Goal: Information Seeking & Learning: Learn about a topic

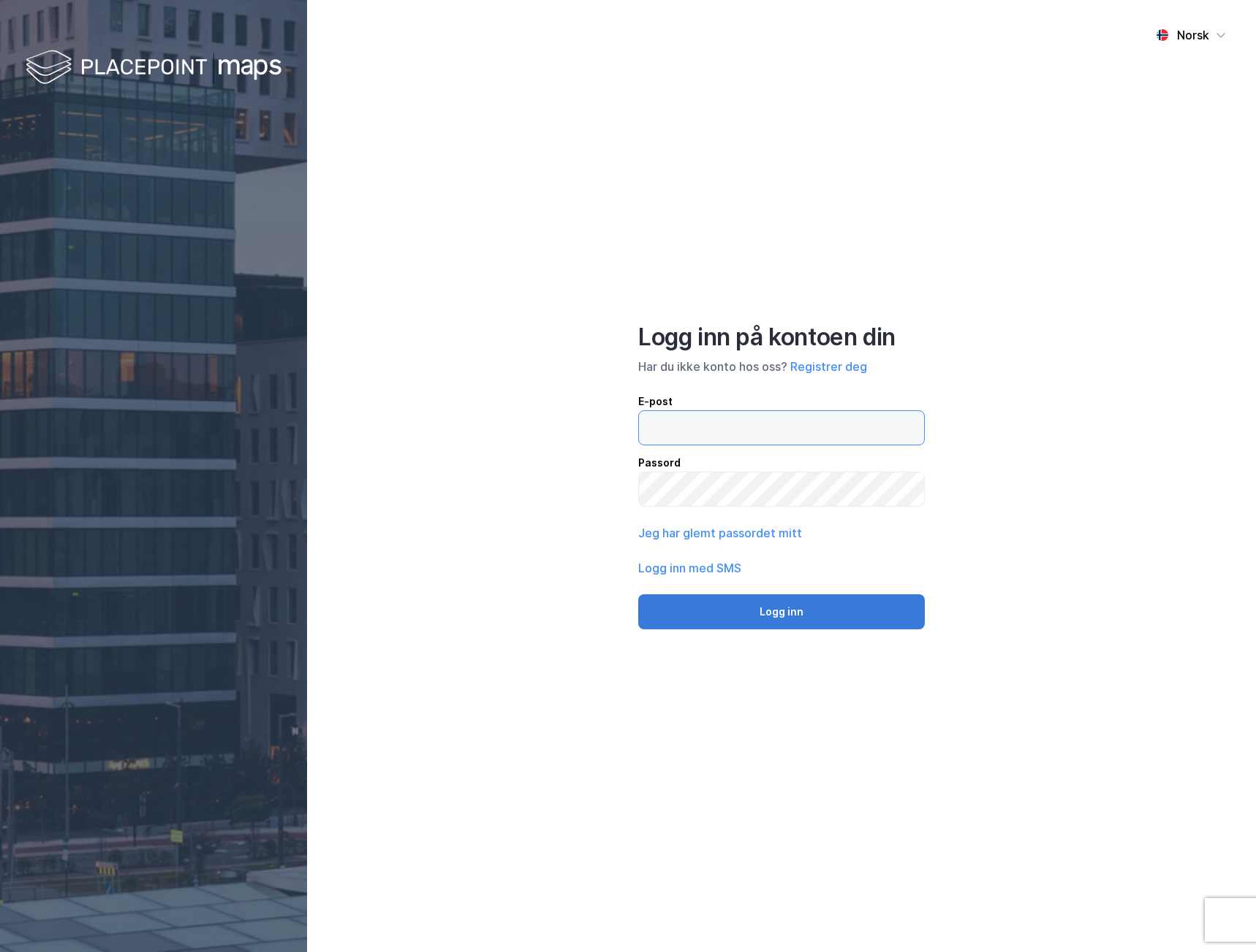
type input "[PERSON_NAME][EMAIL_ADDRESS][DOMAIN_NAME]"
click at [740, 598] on button "Logg inn" at bounding box center [782, 613] width 287 height 35
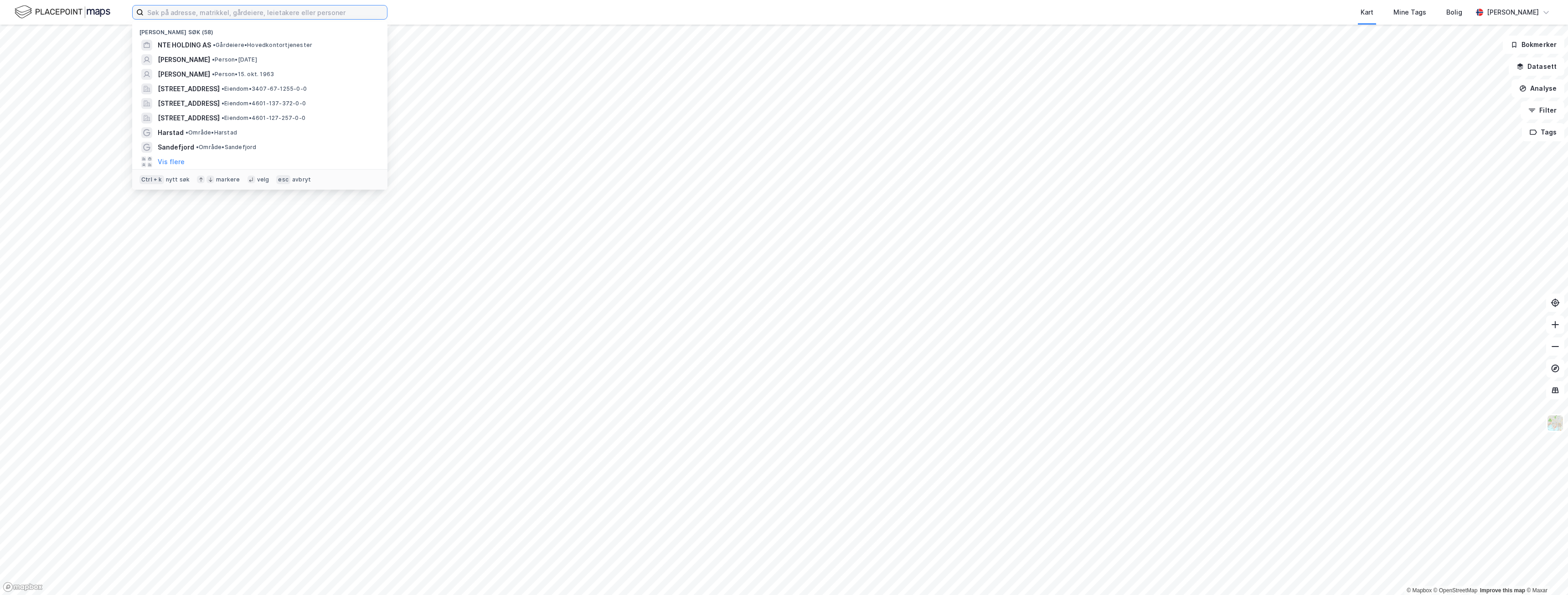
click at [183, 7] on input at bounding box center [265, 12] width 243 height 13
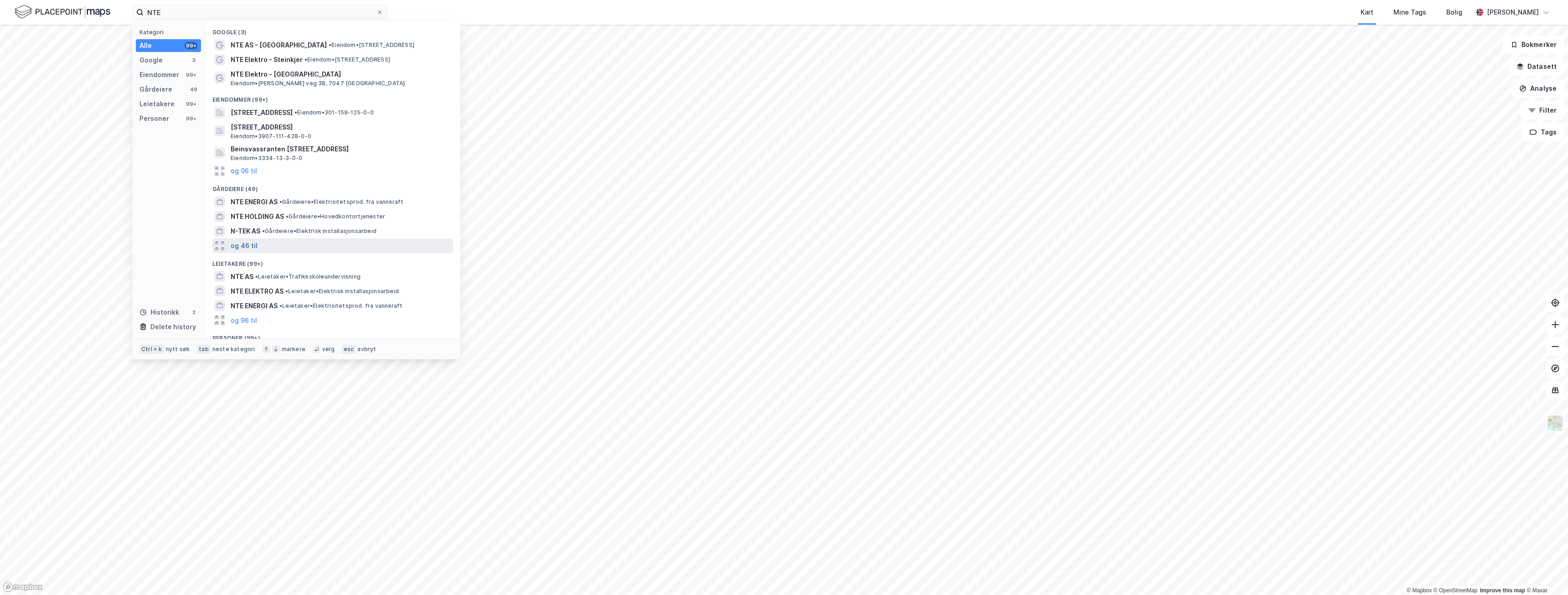
click at [251, 244] on button "og 46 til" at bounding box center [244, 246] width 27 height 11
click at [261, 201] on span "NTE ENERGI AS" at bounding box center [254, 202] width 47 height 11
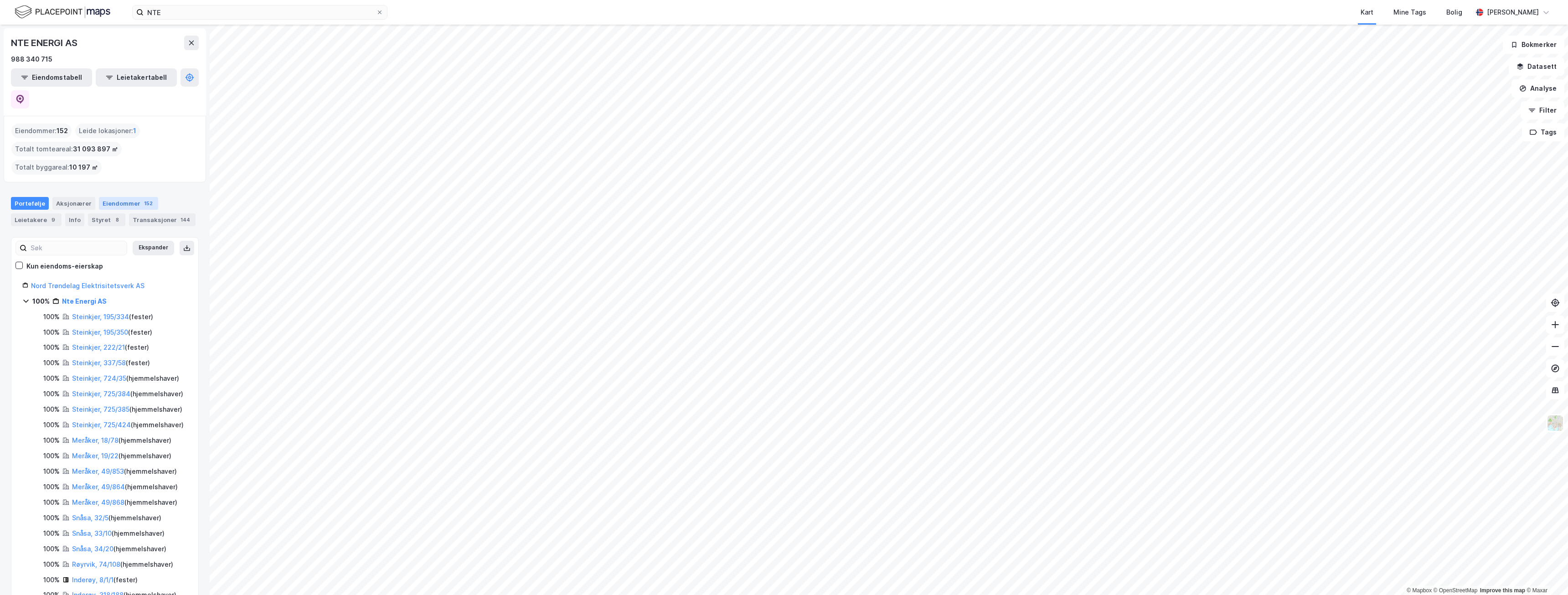
click at [116, 197] on div "Eiendommer 152" at bounding box center [128, 203] width 59 height 13
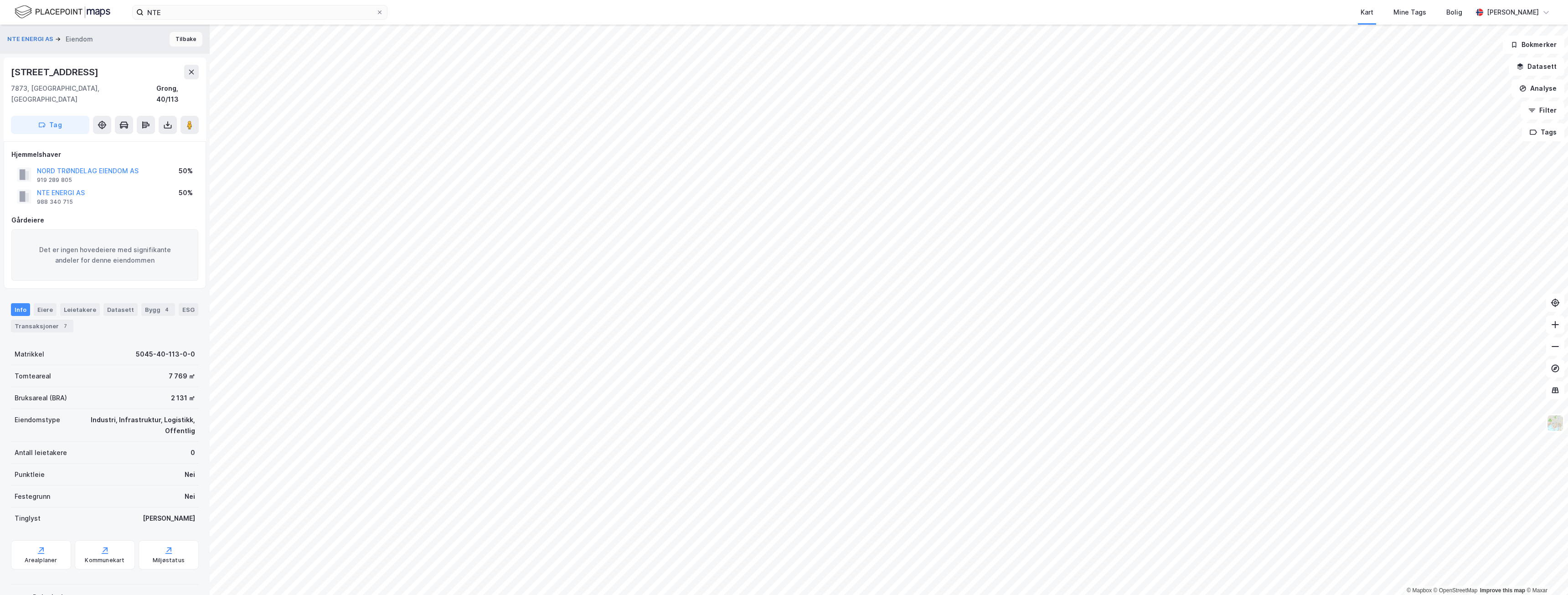
click at [178, 37] on button "Tilbake" at bounding box center [186, 39] width 33 height 15
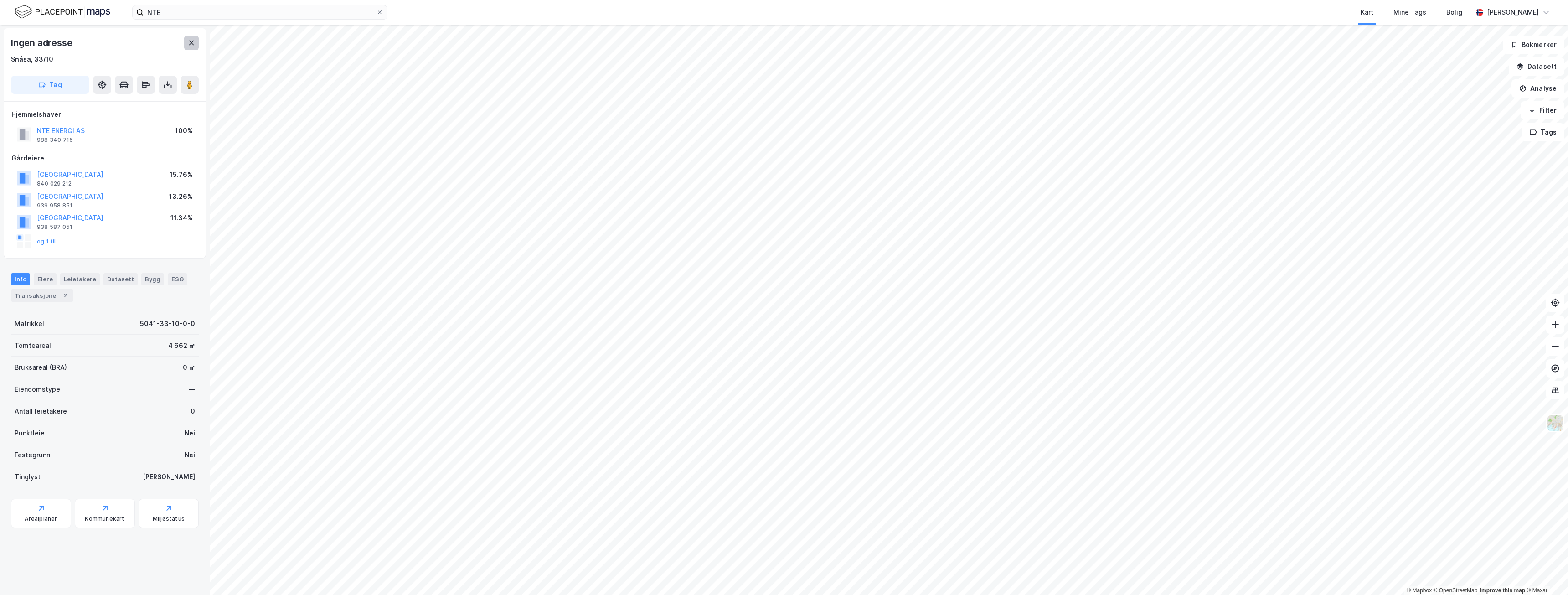
click at [186, 42] on button at bounding box center [192, 43] width 15 height 15
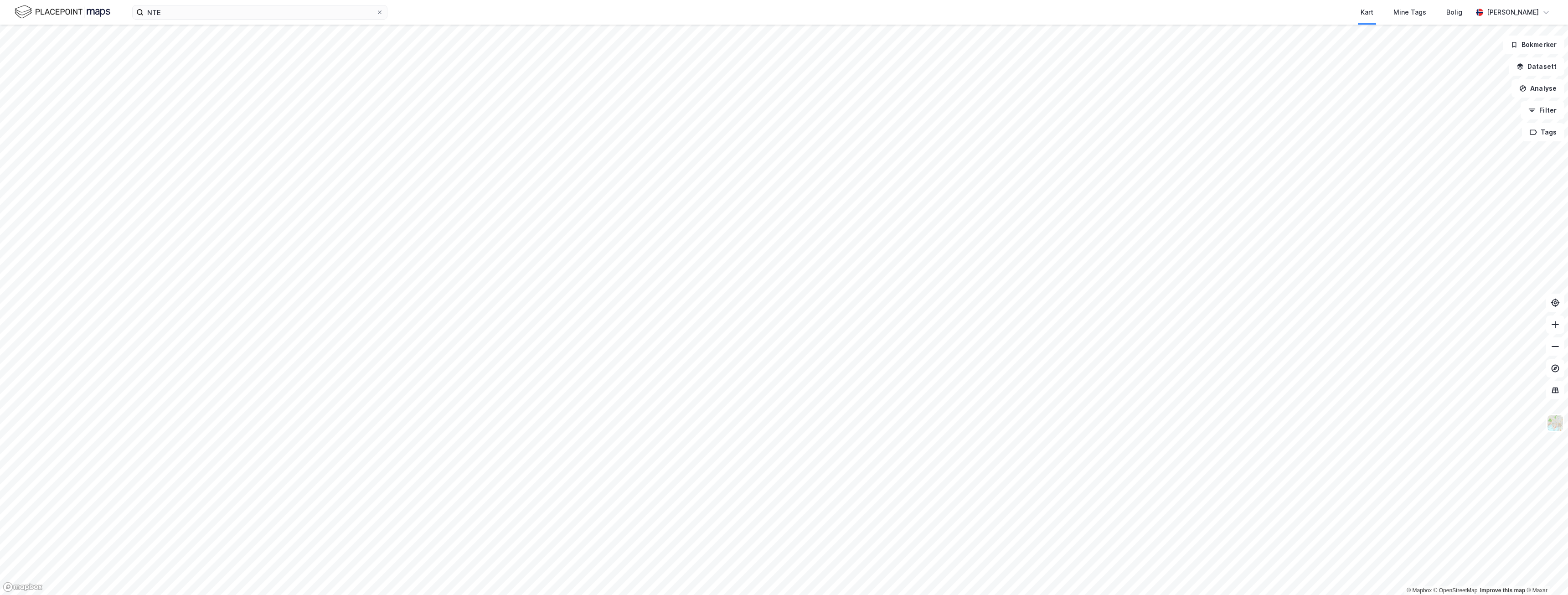
click at [172, 21] on div "NTE Kart Mine Tags Bolig [PERSON_NAME]" at bounding box center [784, 12] width 1568 height 24
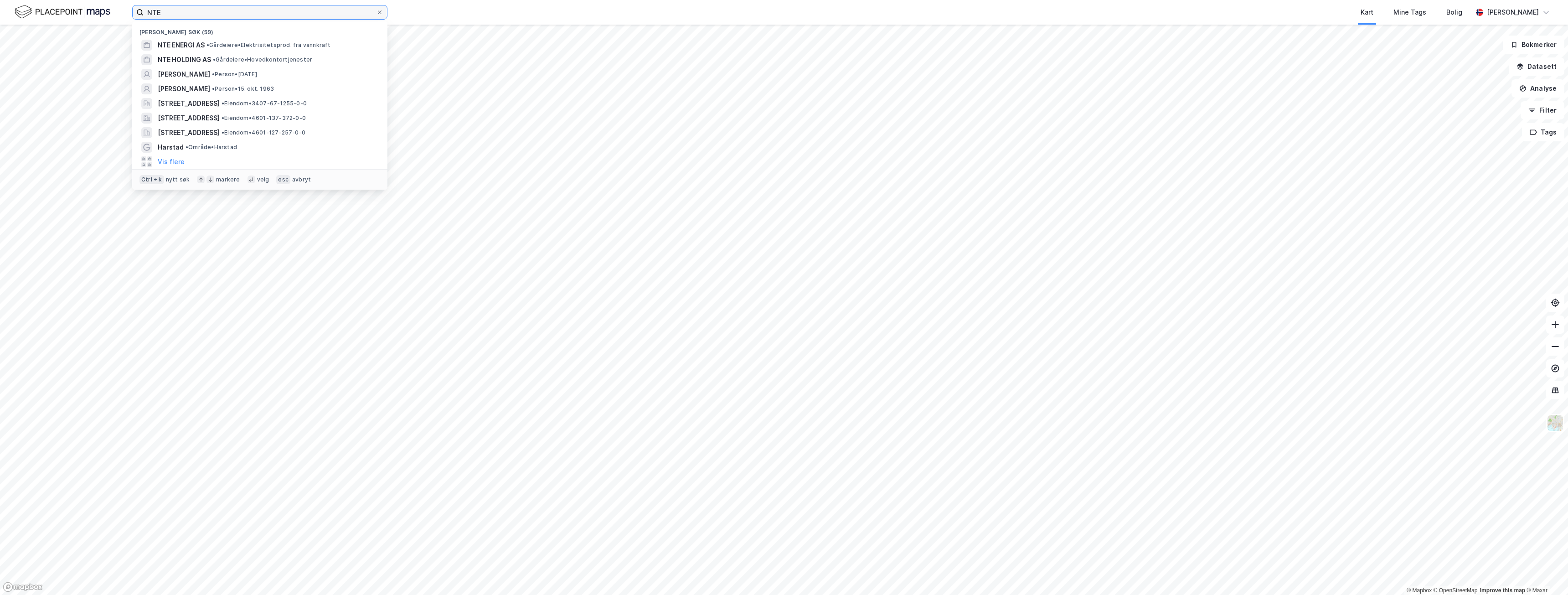
click at [175, 12] on input "NTE" at bounding box center [260, 12] width 233 height 13
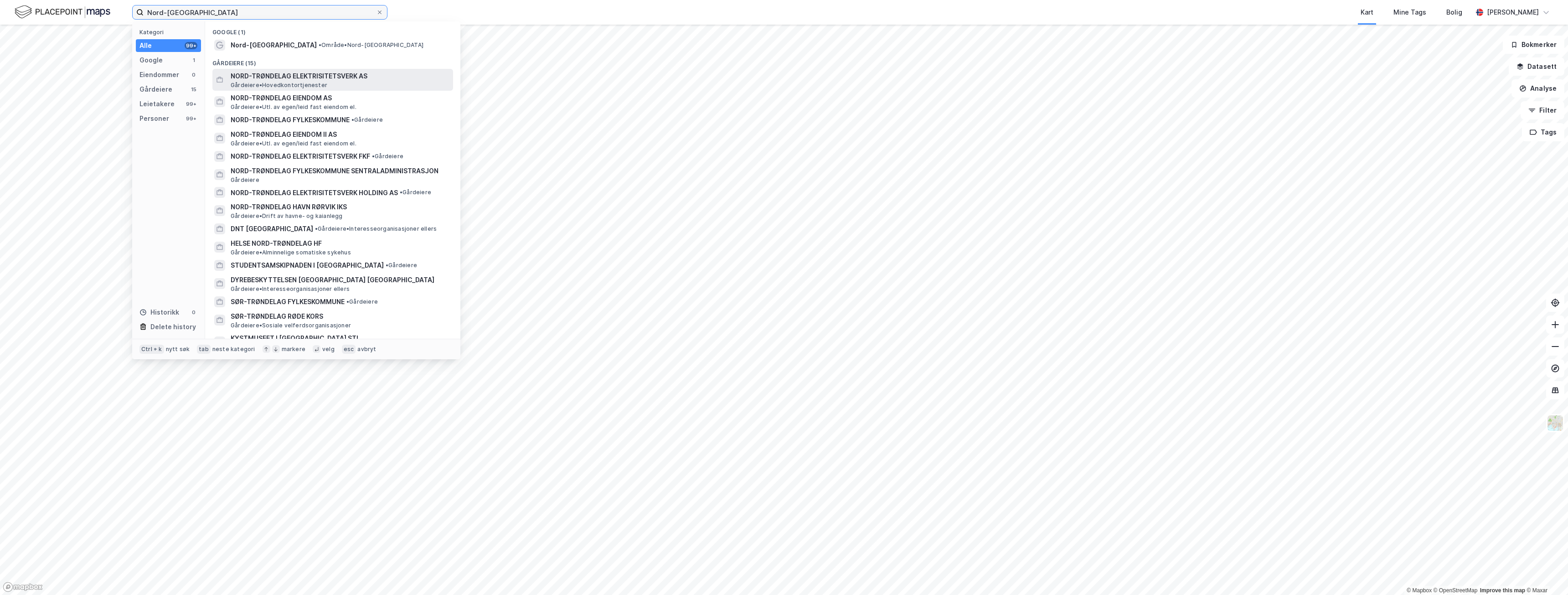
type input "Nord-[GEOGRAPHIC_DATA]"
click at [306, 74] on span "NORD-TRØNDELAG ELEKTRISITETSVERK AS" at bounding box center [340, 76] width 219 height 11
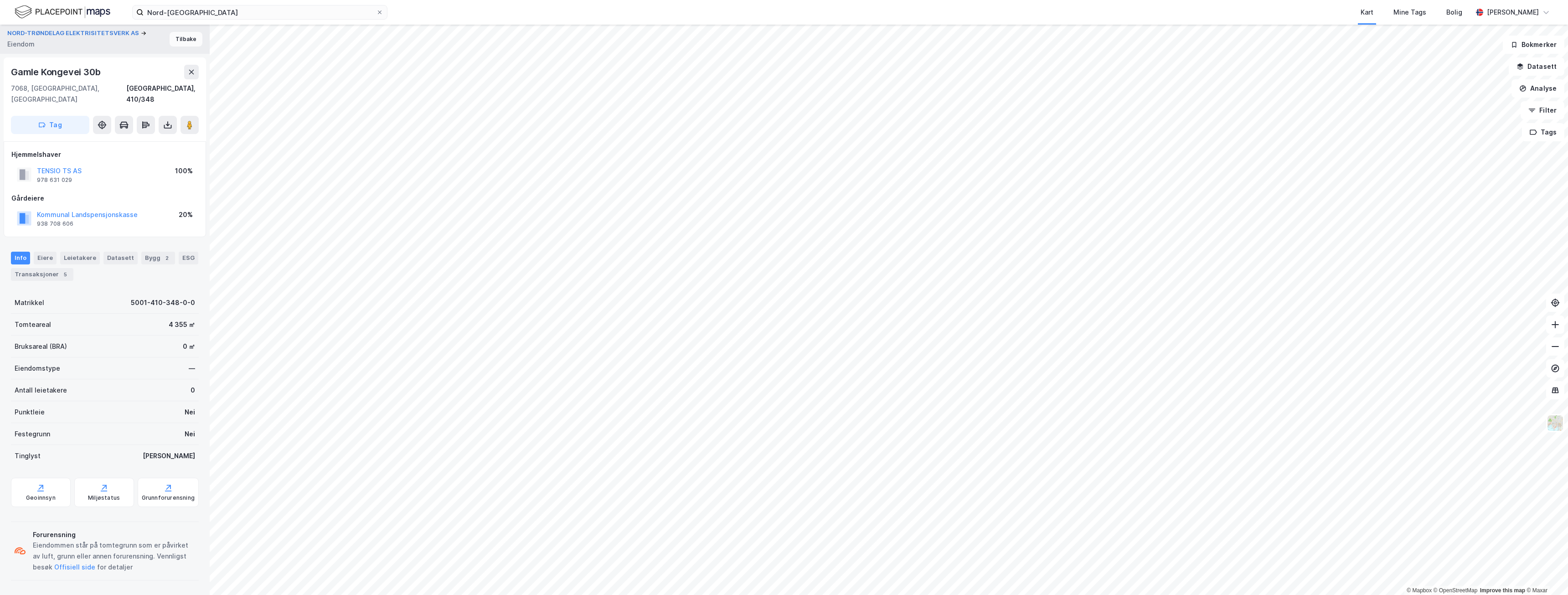
click at [179, 39] on button "Tilbake" at bounding box center [186, 39] width 33 height 15
click at [188, 39] on button "Tilbake" at bounding box center [186, 39] width 33 height 15
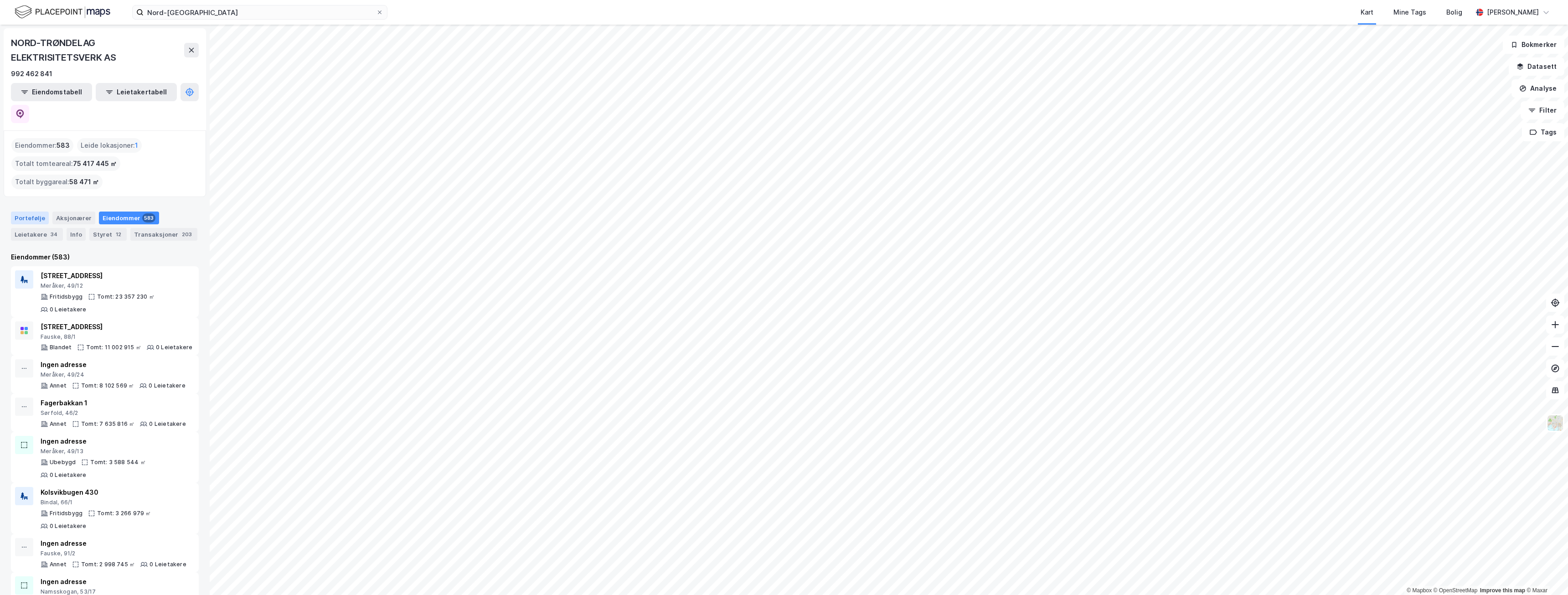
click at [27, 211] on div "Portefølje" at bounding box center [30, 217] width 38 height 13
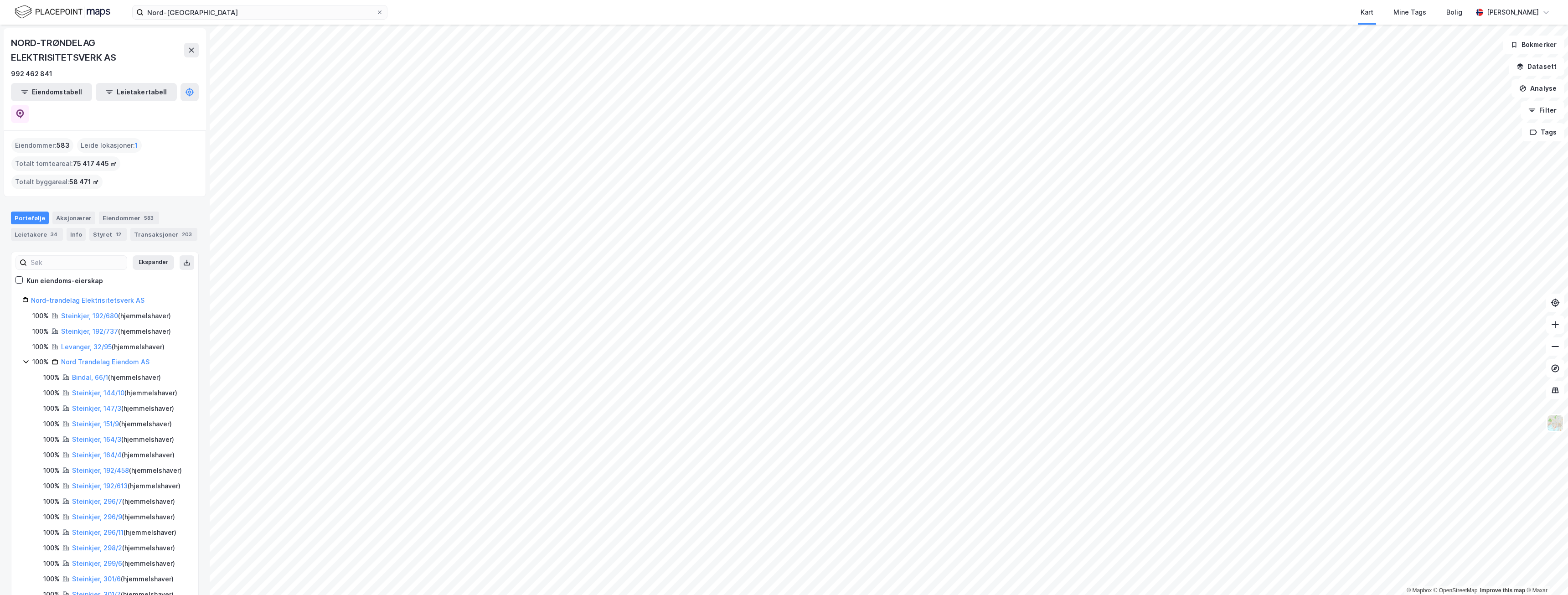
click at [65, 275] on div "Kun eiendoms-eierskap" at bounding box center [65, 281] width 77 height 11
click at [25, 358] on icon at bounding box center [26, 362] width 7 height 7
click at [24, 407] on icon at bounding box center [26, 409] width 5 height 3
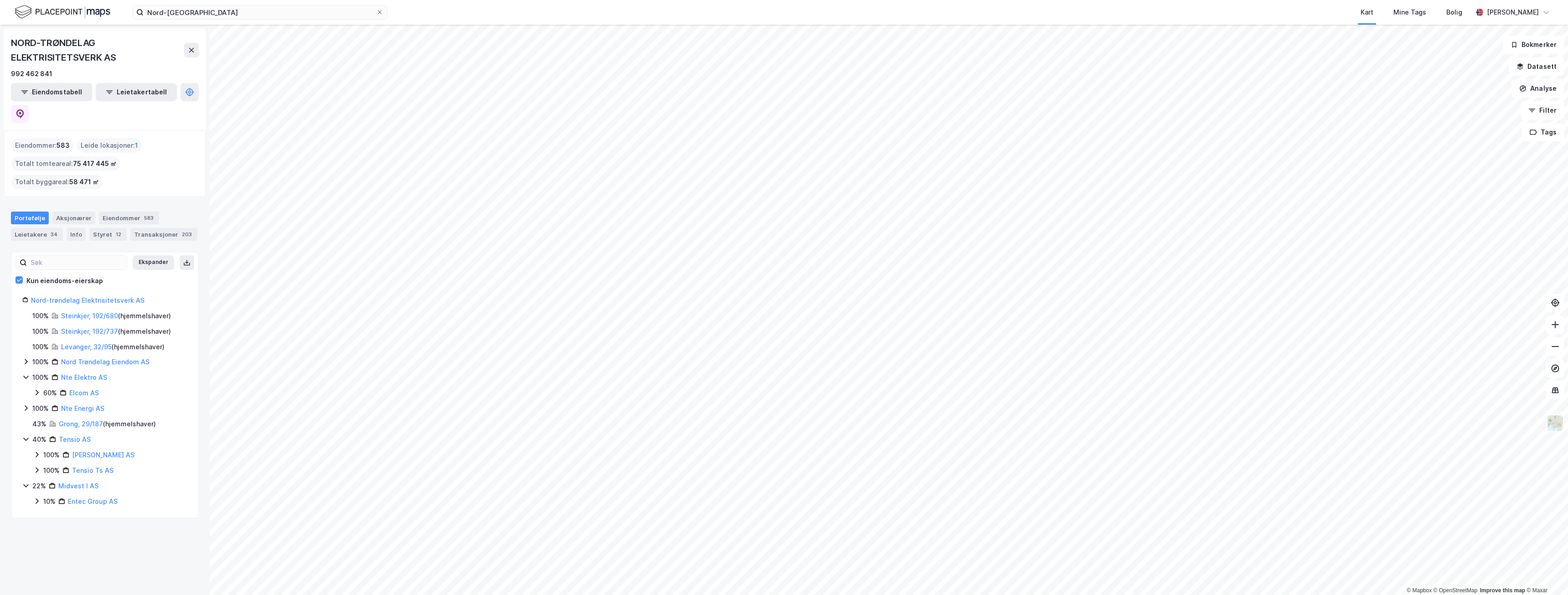
click at [24, 435] on icon at bounding box center [26, 439] width 7 height 7
click at [19, 435] on div "Nord-trøndelag Elektrisitetsverk AS 100% Steinkjer, 192/680 ( hjemmelshaver ) 1…" at bounding box center [105, 385] width 187 height 181
click at [21, 433] on div "Nord-trøndelag Elektrisitetsverk AS 100% Steinkjer, 192/680 ( hjemmelshaver ) 1…" at bounding box center [105, 385] width 187 height 181
click at [22, 432] on div "Nord-trøndelag Elektrisitetsverk AS 100% Steinkjer, 192/680 ( hjemmelshaver ) 1…" at bounding box center [105, 385] width 187 height 181
click at [24, 451] on icon at bounding box center [26, 455] width 7 height 7
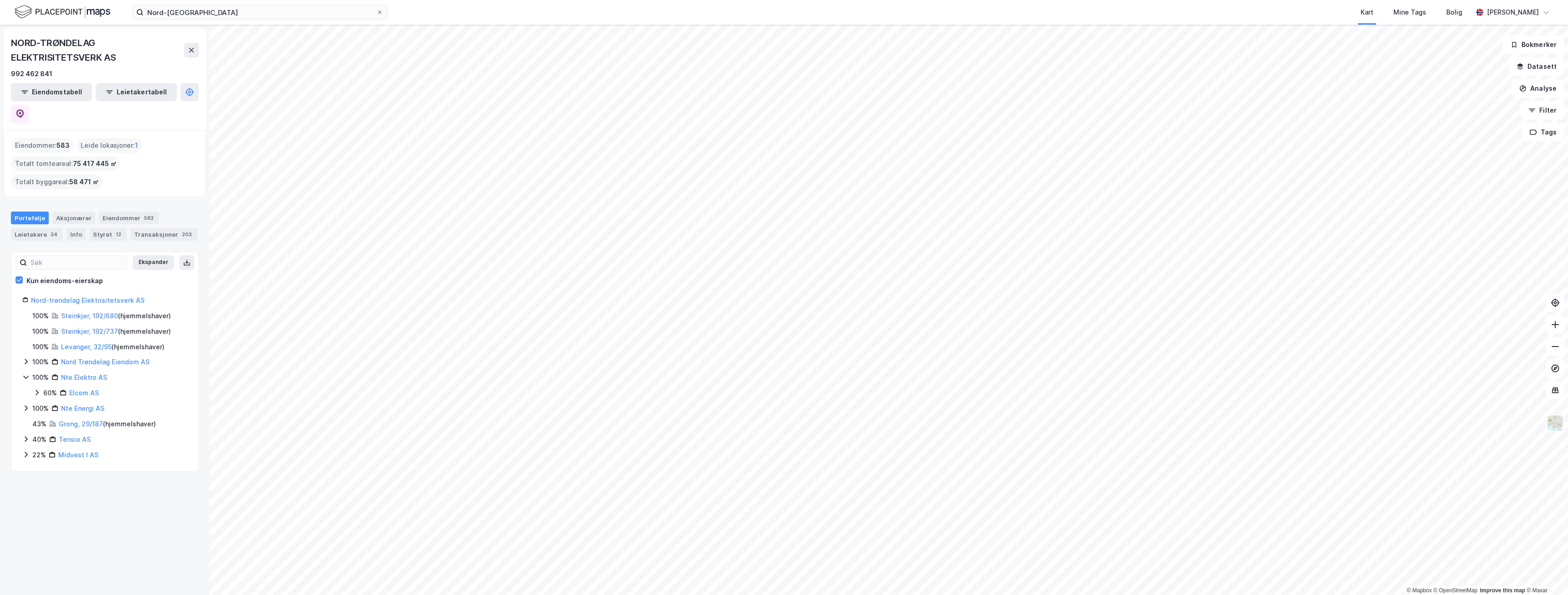
click at [24, 358] on icon at bounding box center [26, 362] width 7 height 7
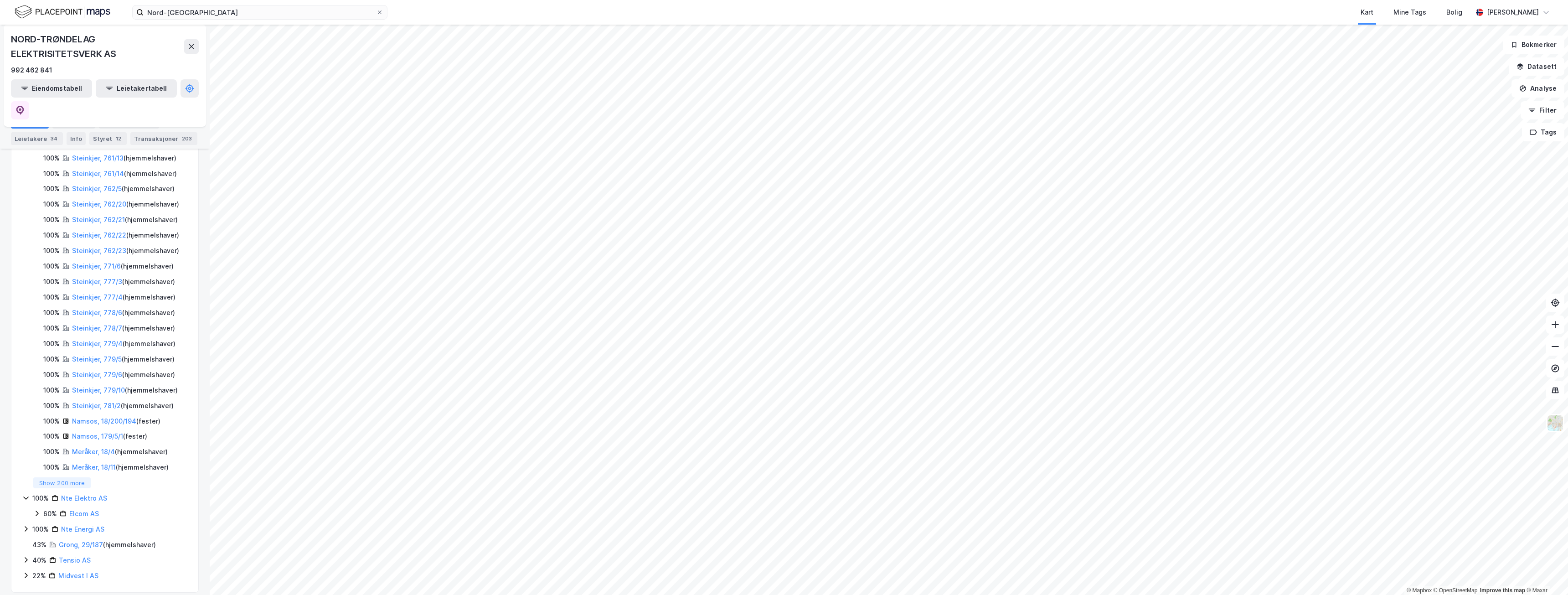
scroll to position [677, 0]
click at [24, 490] on icon at bounding box center [26, 490] width 7 height 7
click at [51, 491] on button "Show 200 more" at bounding box center [62, 490] width 57 height 11
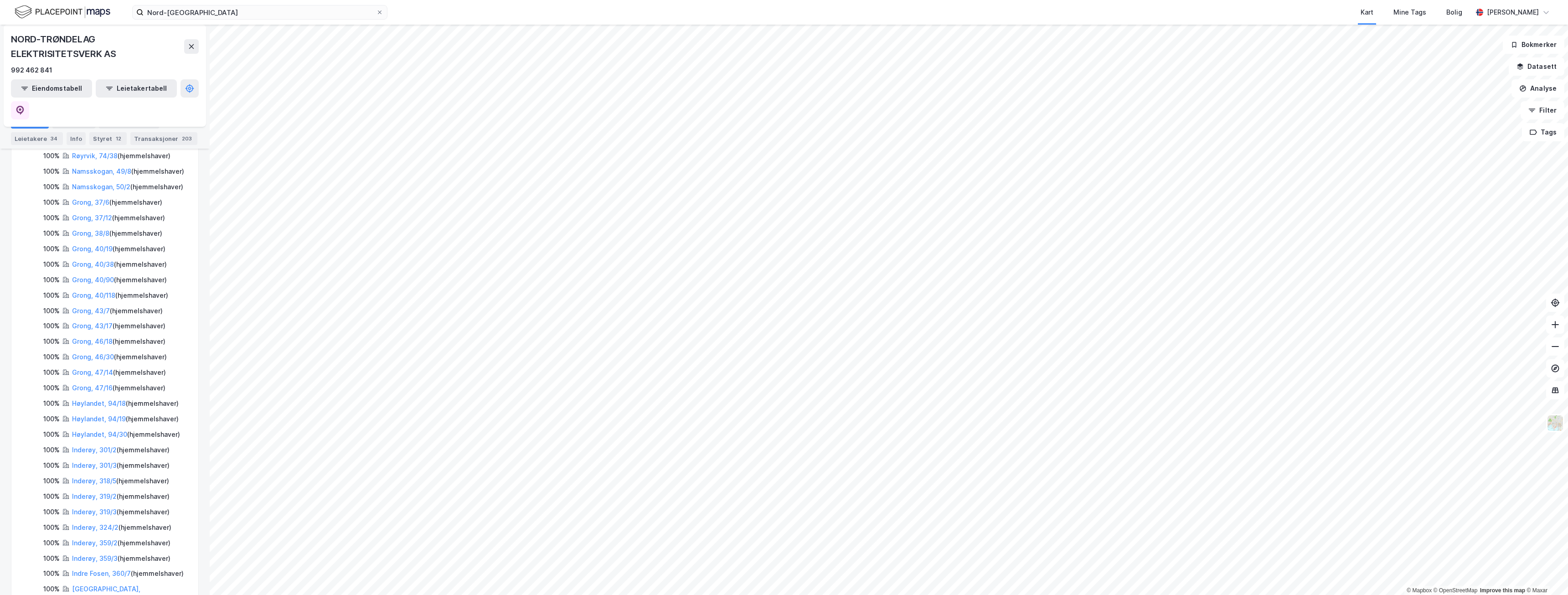
scroll to position [2988, 0]
click at [83, 226] on link "Grong, 37/6" at bounding box center [90, 222] width 37 height 8
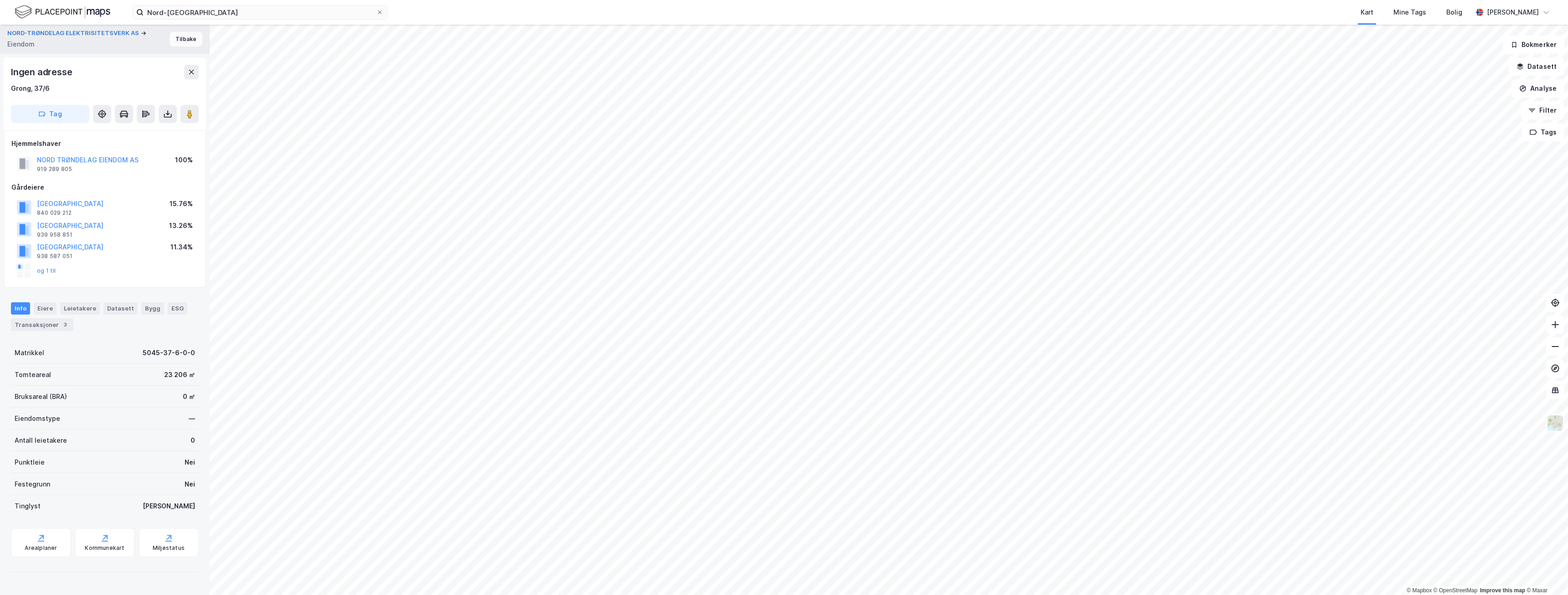
click at [184, 39] on button "Tilbake" at bounding box center [186, 39] width 33 height 15
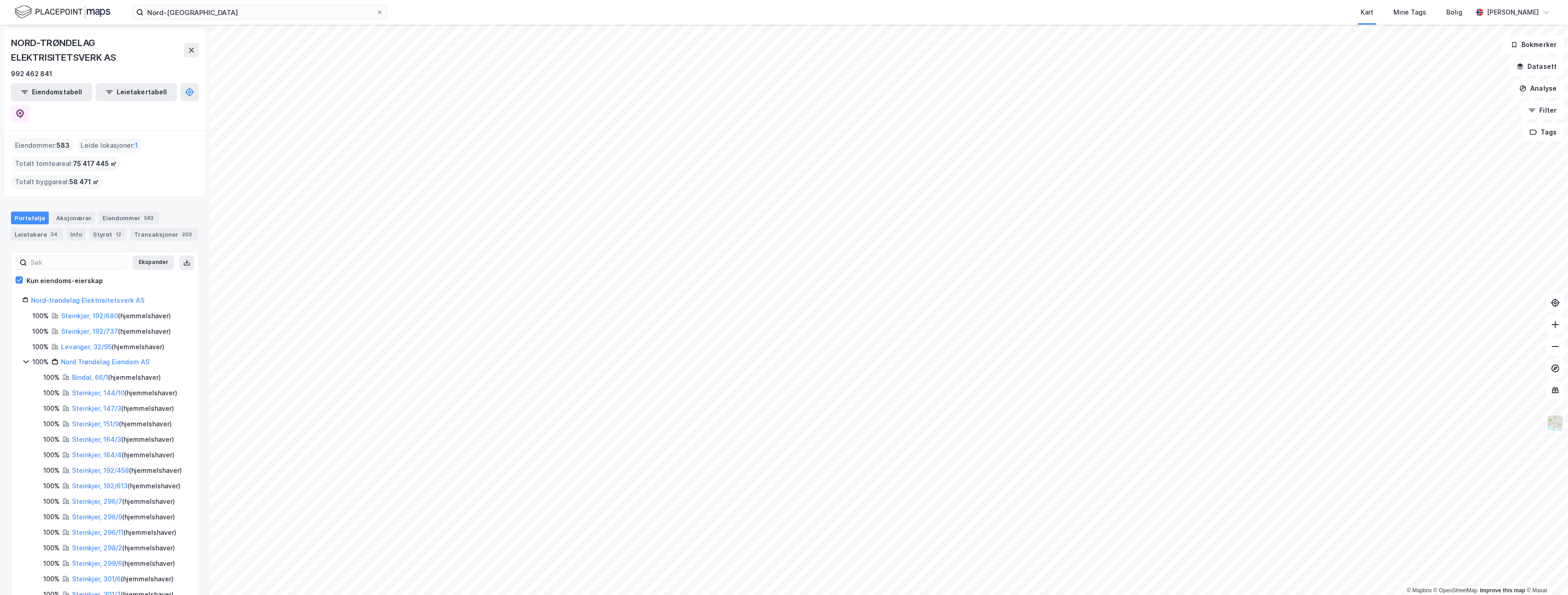
click at [29, 357] on div "100% [GEOGRAPHIC_DATA] Eiendom AS" at bounding box center [105, 362] width 165 height 11
click at [24, 373] on icon at bounding box center [26, 377] width 7 height 7
click at [108, 228] on div "Styret 12" at bounding box center [108, 234] width 37 height 13
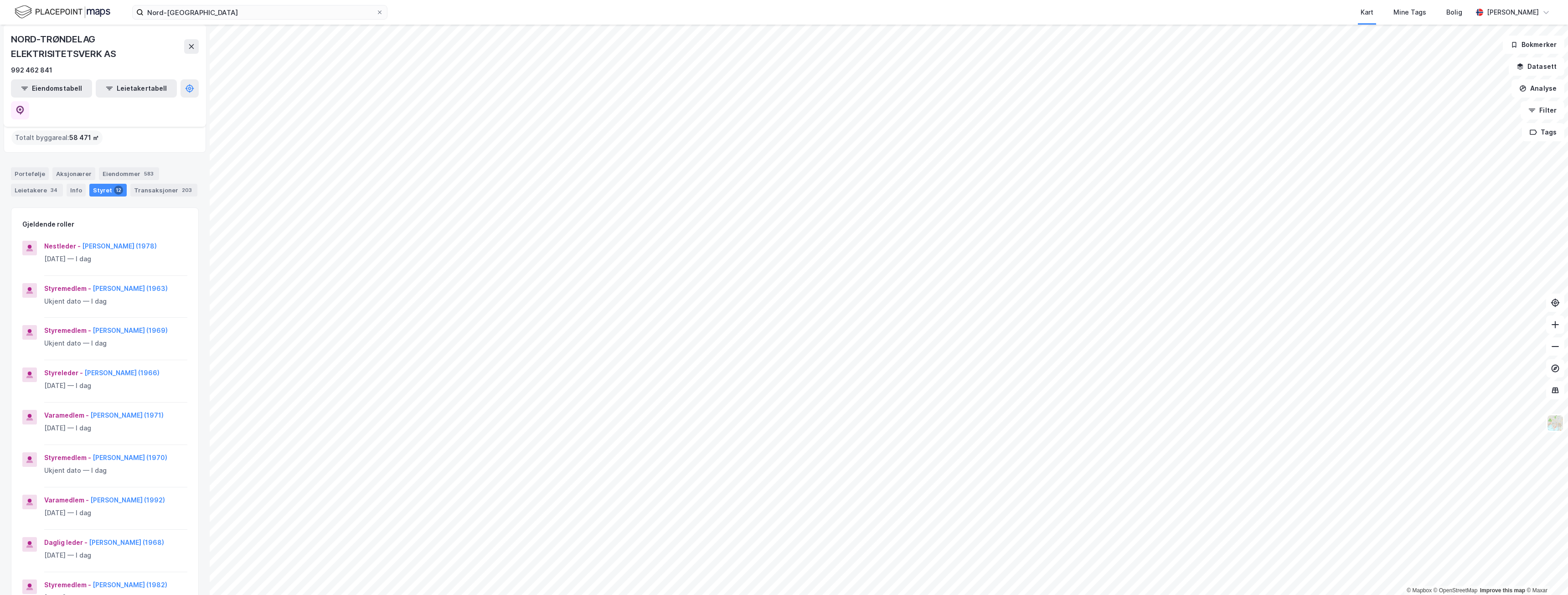
scroll to position [46, 0]
click at [119, 166] on div "Eiendommer 583" at bounding box center [128, 172] width 60 height 13
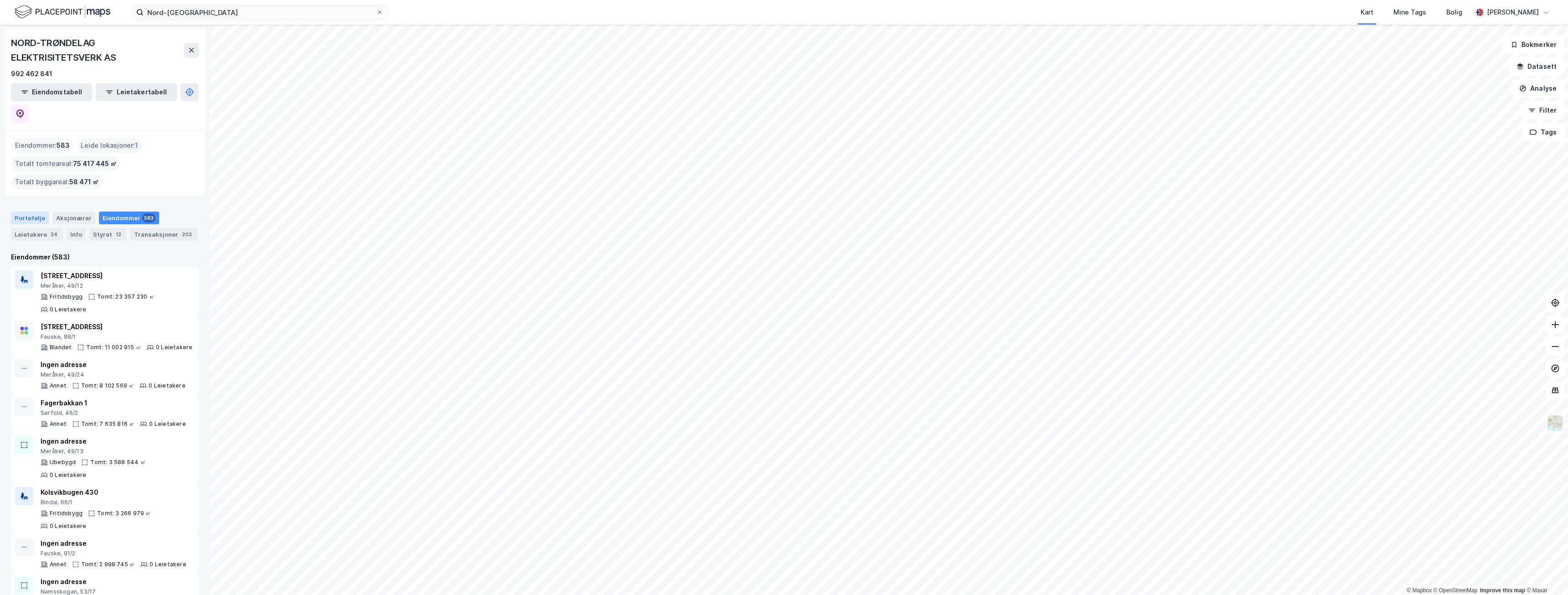
click at [28, 211] on div "Portefølje" at bounding box center [30, 217] width 38 height 13
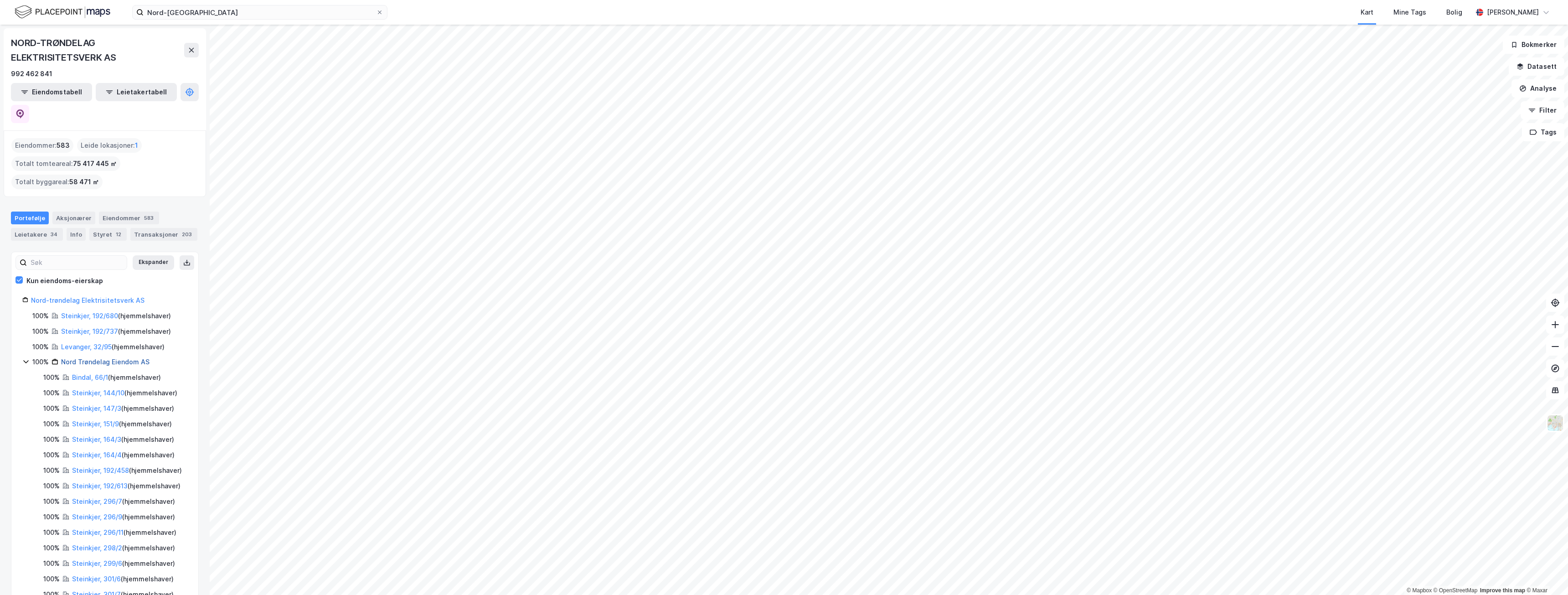
click at [103, 358] on link "Nord Trøndelag Eiendom AS" at bounding box center [105, 362] width 88 height 8
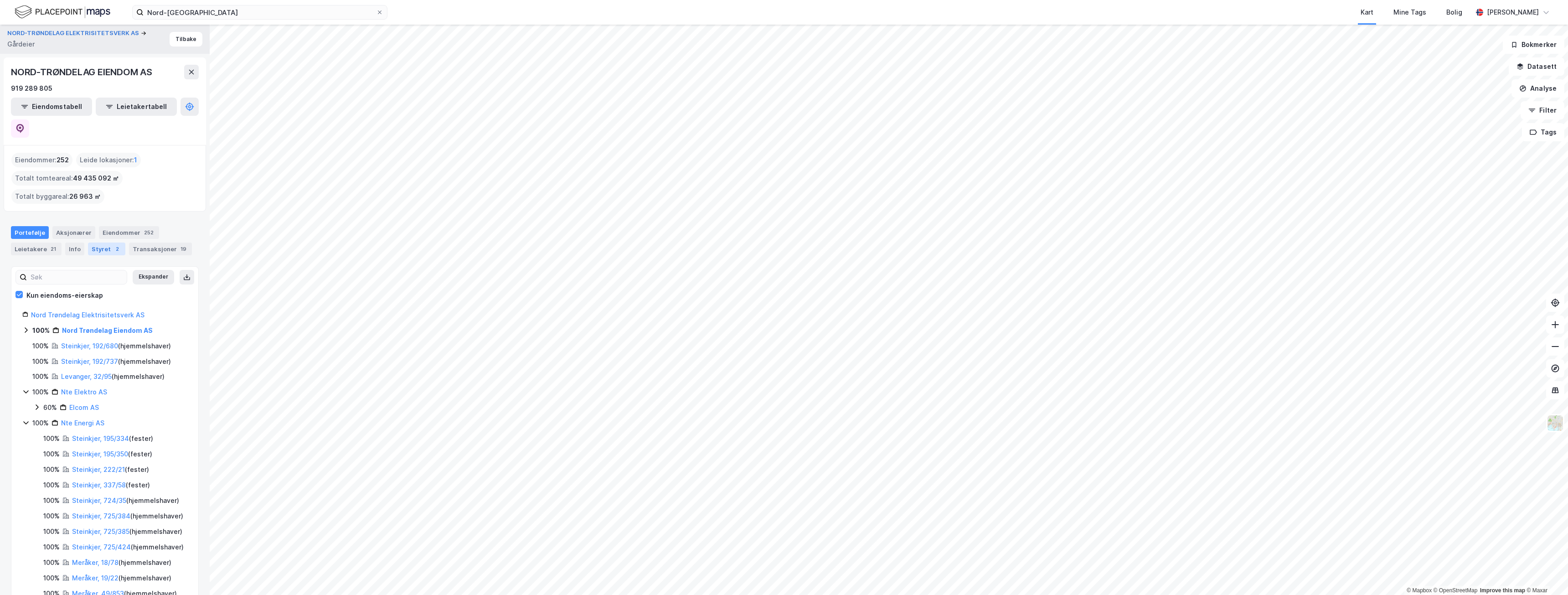
click at [108, 242] on div "Styret 2" at bounding box center [107, 248] width 37 height 13
